Goal: Task Accomplishment & Management: Manage account settings

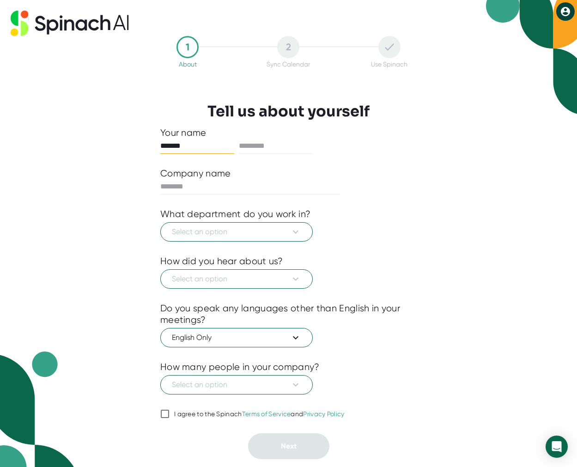
type input "******"
type input "****"
type input "**********"
click at [191, 235] on span "Select an option" at bounding box center [236, 231] width 129 height 11
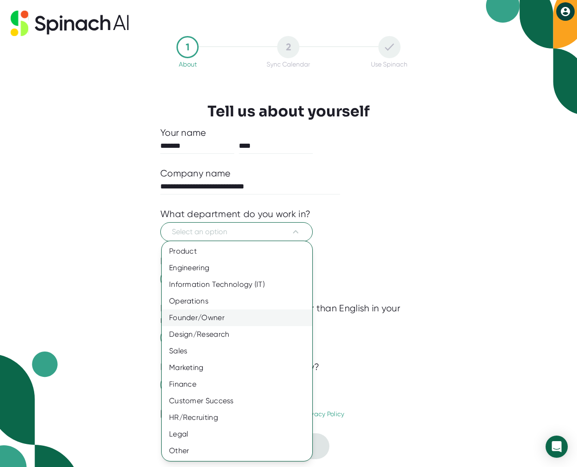
click at [210, 318] on div "Founder/Owner" at bounding box center [237, 318] width 151 height 17
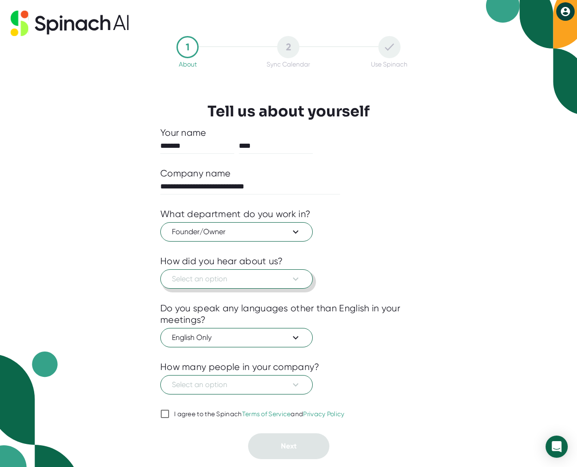
click at [220, 274] on span "Select an option" at bounding box center [236, 278] width 129 height 11
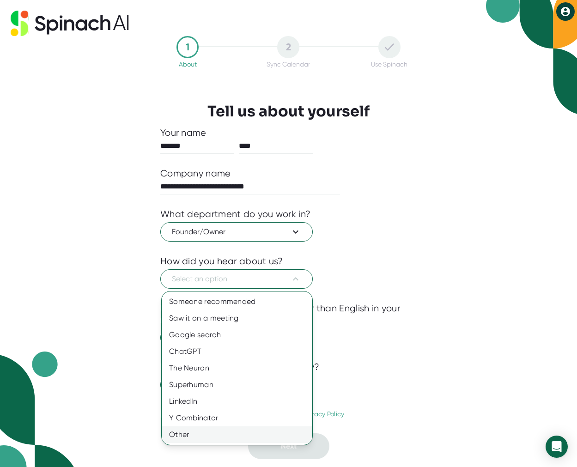
click at [213, 434] on div "Other" at bounding box center [237, 434] width 151 height 17
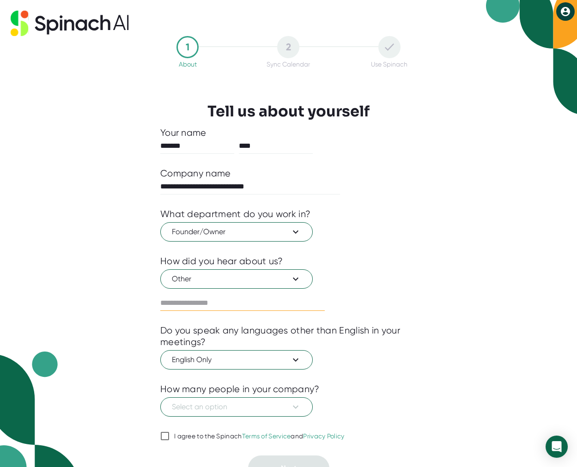
click at [218, 307] on input "text" at bounding box center [242, 303] width 164 height 15
type input "**********"
click at [206, 406] on span "Select an option" at bounding box center [236, 406] width 129 height 11
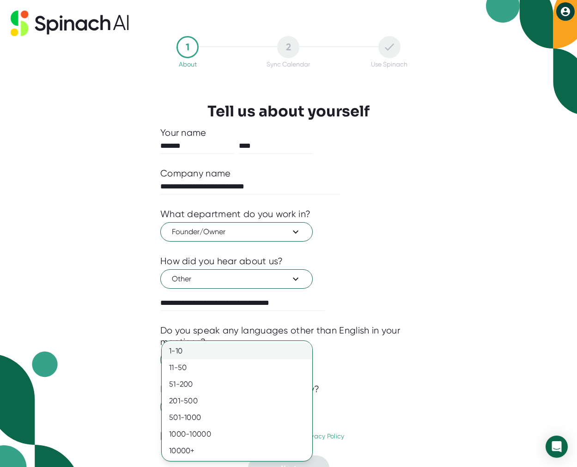
click at [201, 352] on div "1-10" at bounding box center [237, 351] width 151 height 17
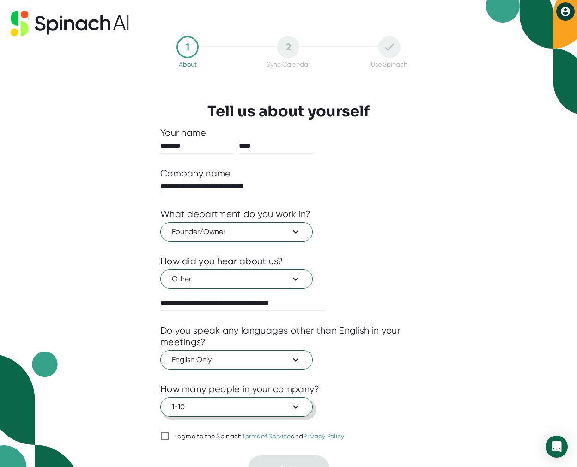
scroll to position [15, 0]
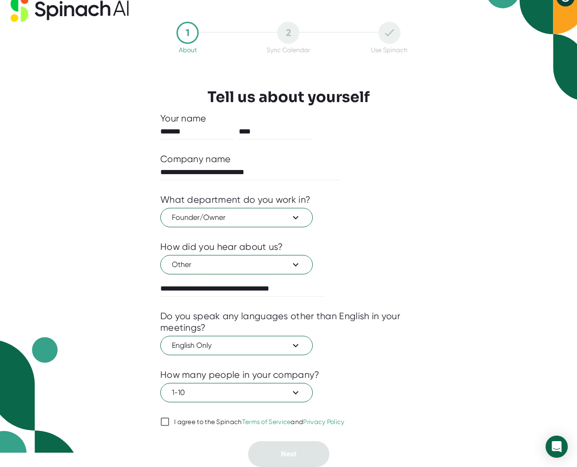
click at [164, 425] on input "I agree to the Spinach Terms of Service and Privacy Policy" at bounding box center [164, 421] width 9 height 11
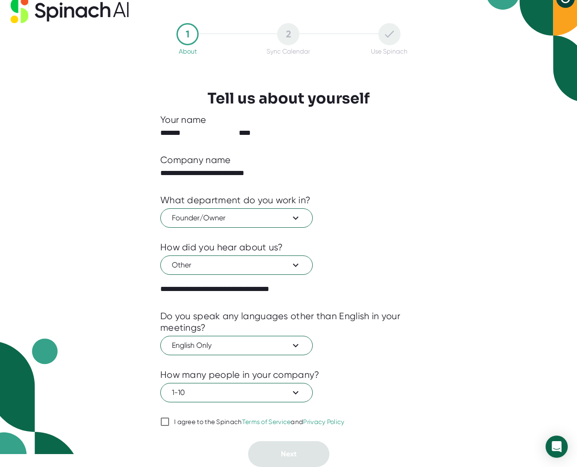
checkbox input "true"
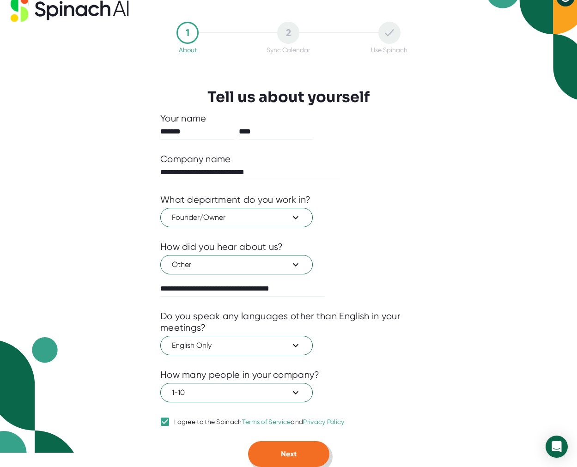
click at [295, 451] on span "Next" at bounding box center [289, 453] width 16 height 9
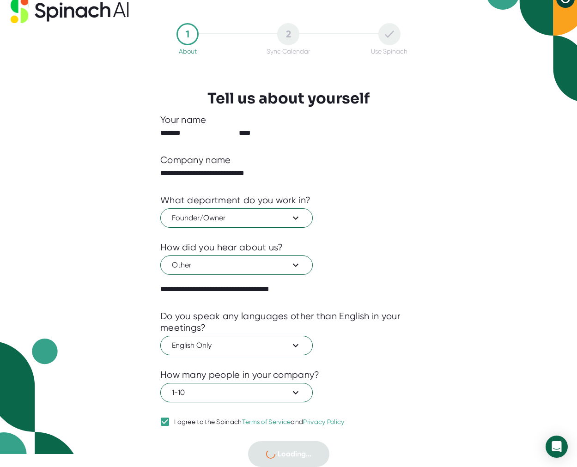
scroll to position [0, 0]
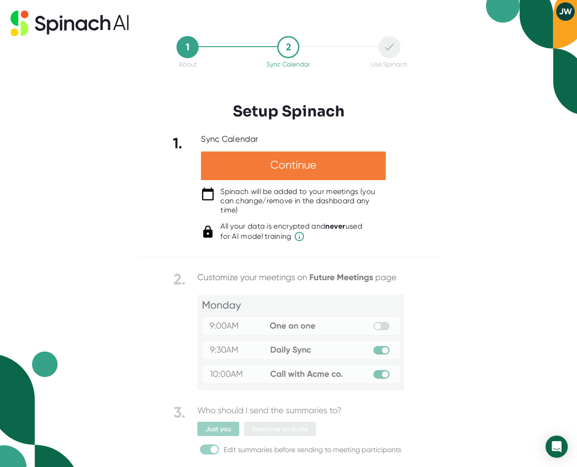
click at [311, 155] on div "Continue" at bounding box center [293, 166] width 185 height 29
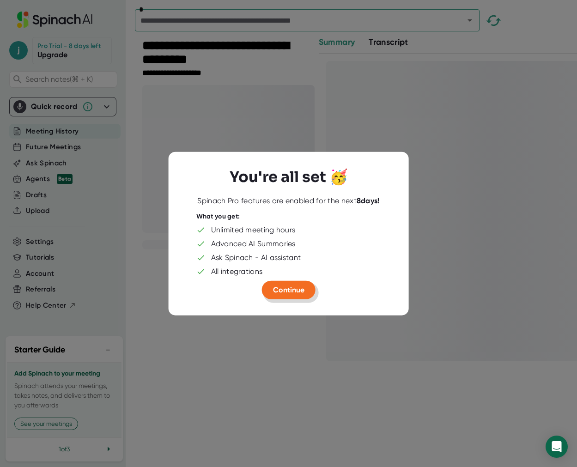
click at [291, 285] on button "Continue" at bounding box center [289, 289] width 54 height 18
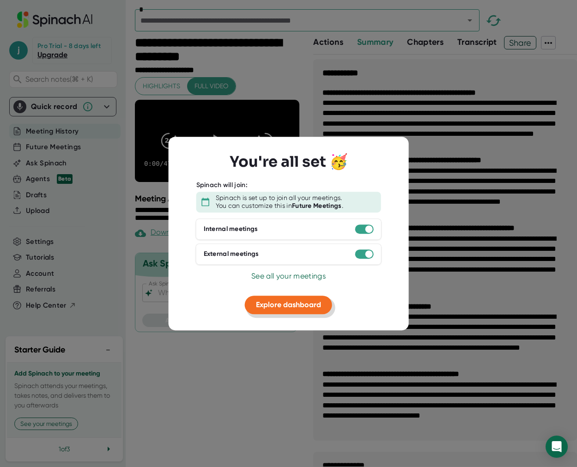
click at [313, 299] on button "Explore dashboard" at bounding box center [288, 305] width 87 height 18
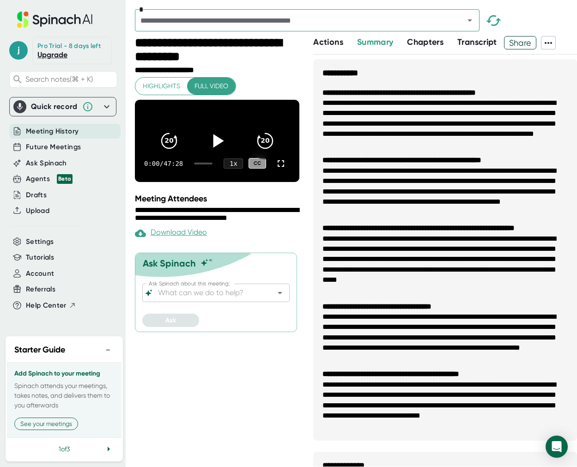
click at [219, 149] on icon at bounding box center [217, 140] width 23 height 23
click at [267, 146] on icon "20" at bounding box center [265, 140] width 23 height 23
click at [268, 146] on icon "20" at bounding box center [265, 140] width 23 height 23
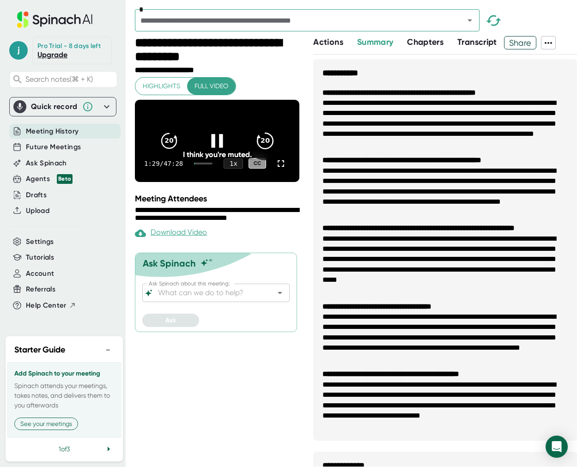
click at [268, 146] on icon "20" at bounding box center [265, 140] width 23 height 23
click at [272, 146] on icon "20" at bounding box center [265, 140] width 23 height 23
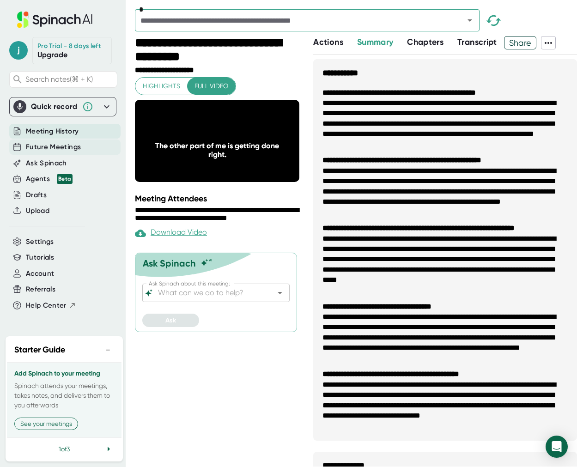
click at [49, 146] on span "Future Meetings" at bounding box center [53, 147] width 55 height 11
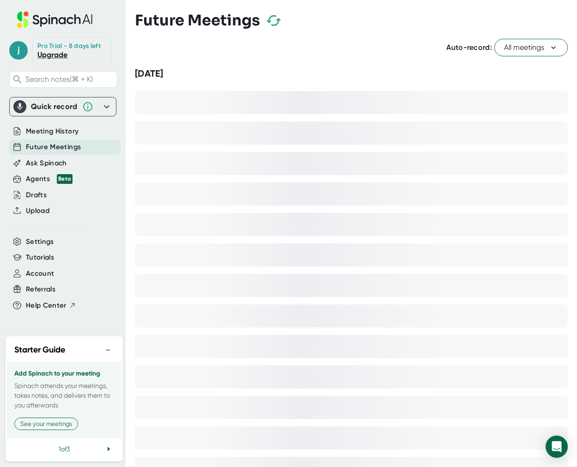
click at [271, 20] on icon "button" at bounding box center [274, 20] width 16 height 16
